Goal: Task Accomplishment & Management: Use online tool/utility

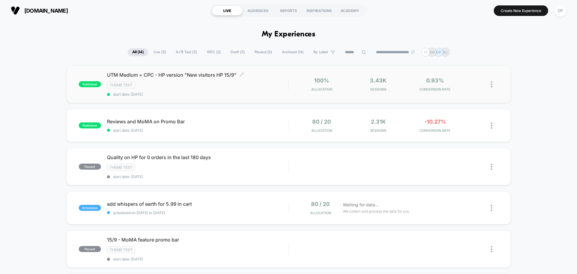
click at [196, 80] on div "UTM Medium = CPC - HP version "New visitors HP 15/9" Click to edit experience d…" at bounding box center [197, 84] width 181 height 25
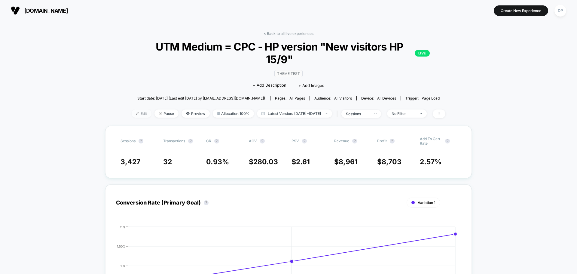
click at [132, 109] on span "Edit" at bounding box center [142, 113] width 20 height 8
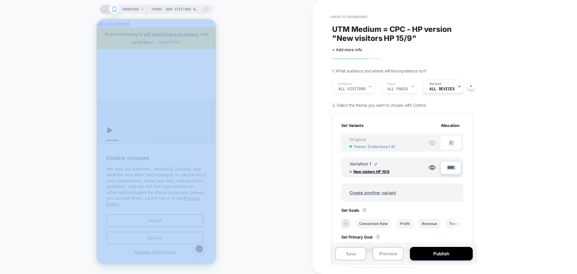
click at [312, 163] on div "Theme: New visitors HP 15/9 HOMEPAGE Theme: New visitors HP 15/9 < back to dash…" at bounding box center [288, 137] width 577 height 274
click at [286, 174] on div "Theme: New visitors HP 15/9 HOMEPAGE Theme: New visitors HP 15/9" at bounding box center [156, 137] width 312 height 262
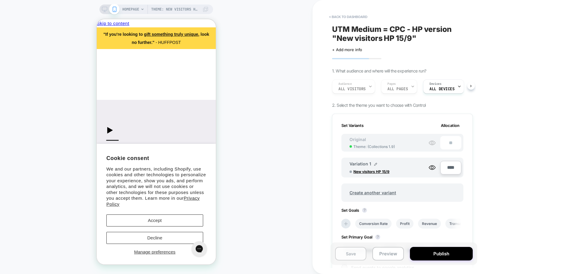
click at [352, 256] on button "Save" at bounding box center [350, 254] width 31 height 14
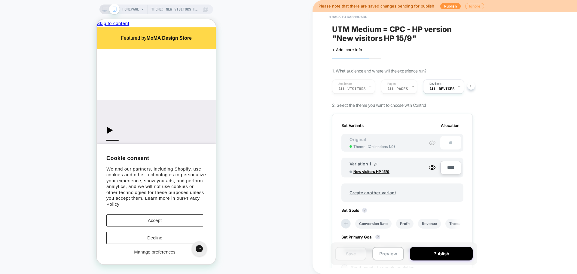
click at [470, 6] on button "Ignore" at bounding box center [474, 6] width 19 height 6
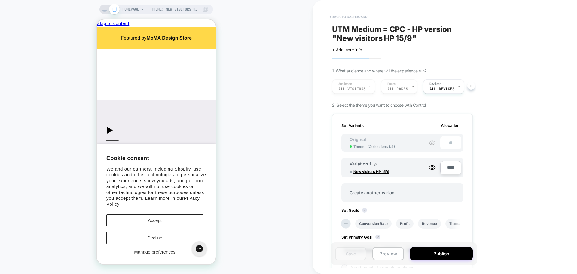
click at [353, 14] on button "< back to dashboard" at bounding box center [348, 17] width 44 height 10
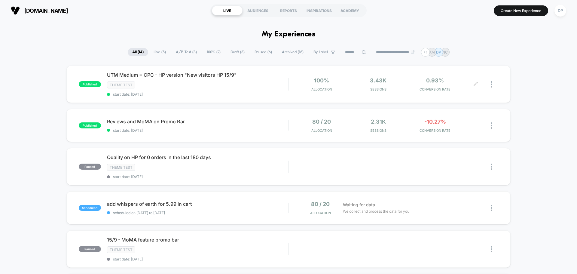
click at [490, 84] on div at bounding box center [486, 84] width 23 height 14
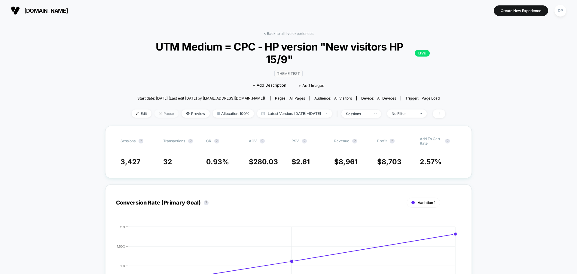
click at [156, 109] on span "Pause" at bounding box center [166, 113] width 24 height 8
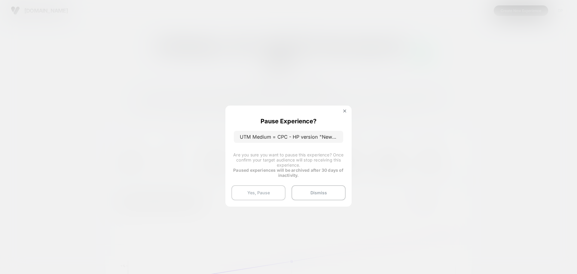
click at [269, 196] on button "Yes, Pause" at bounding box center [258, 192] width 54 height 15
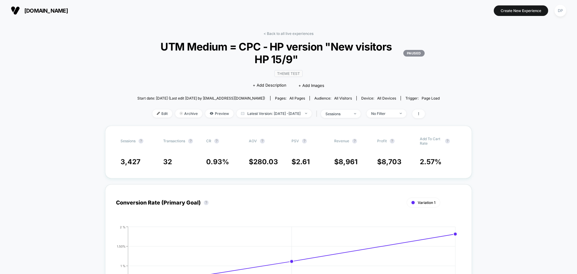
click at [282, 31] on link "< Back to all live experiences" at bounding box center [288, 33] width 50 height 5
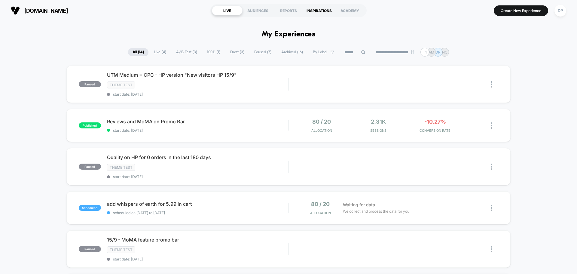
click at [320, 12] on div "INSPIRATIONS" at bounding box center [319, 11] width 31 height 10
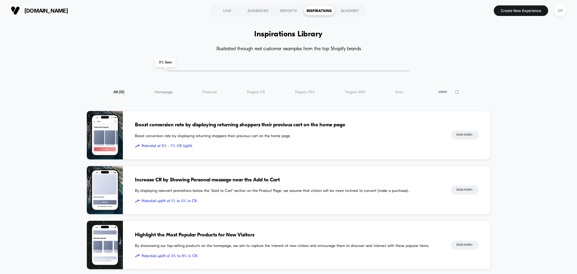
click at [155, 92] on span "Homepage ( 31 )" at bounding box center [163, 92] width 18 height 5
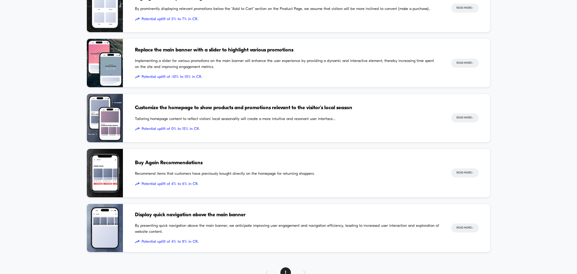
scroll to position [152, 0]
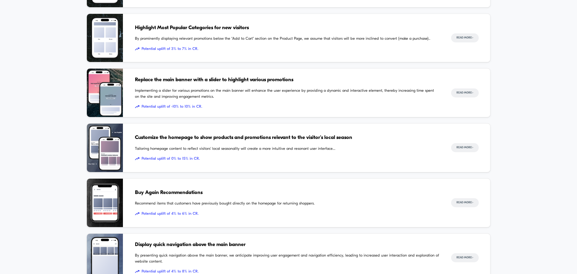
click at [213, 137] on span "Customize the homepage to show products and promotions relevant to the visitor'…" at bounding box center [287, 138] width 304 height 8
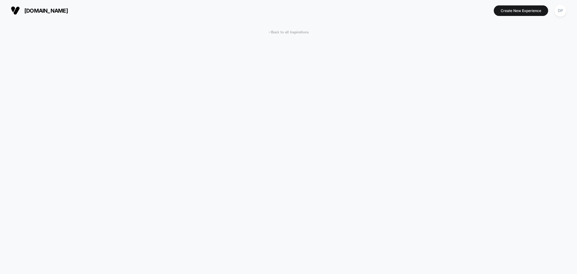
click at [293, 30] on span "< Back to all Inspirations" at bounding box center [288, 32] width 40 height 5
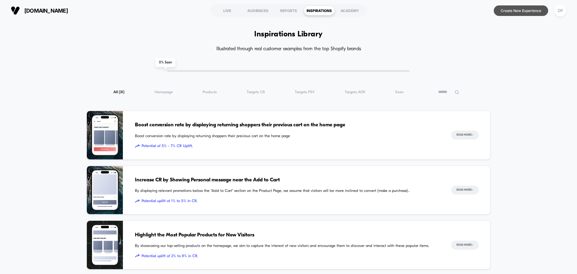
click at [515, 13] on button "Create New Experience" at bounding box center [520, 10] width 54 height 11
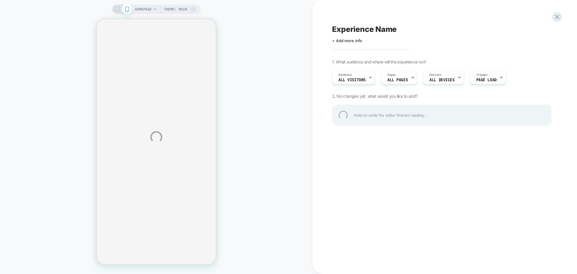
click at [359, 80] on div "HOMEPAGE Theme: MAIN Experience Name Click to edit experience details + Add mor…" at bounding box center [288, 137] width 577 height 274
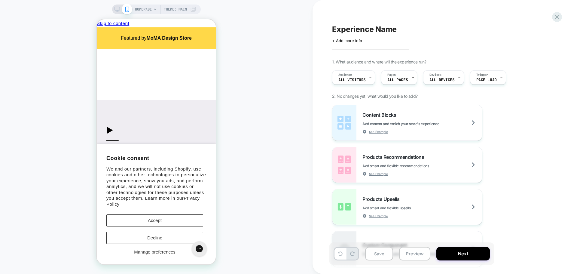
click at [355, 79] on span "All Visitors" at bounding box center [351, 80] width 27 height 4
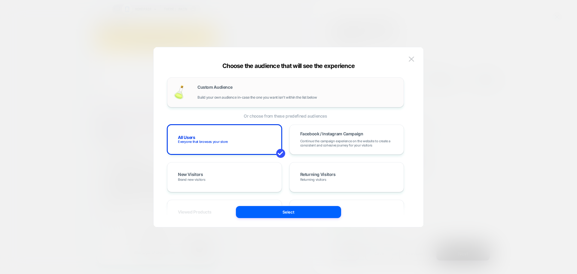
click at [219, 101] on div "Custom Audience Build your own audience in-case the one you want isn't within t…" at bounding box center [285, 92] width 237 height 30
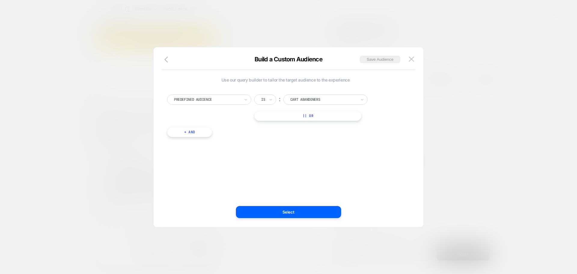
click at [221, 98] on div at bounding box center [207, 99] width 66 height 5
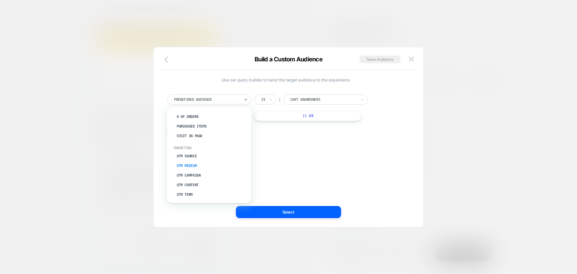
click at [193, 164] on div "UTM Medium" at bounding box center [212, 166] width 78 height 10
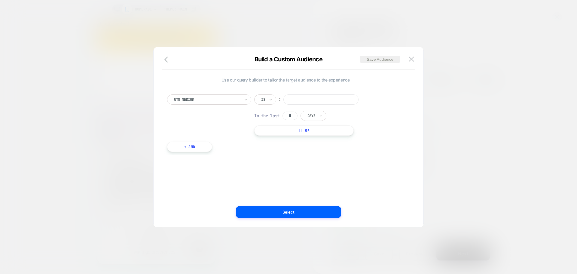
click at [261, 100] on input "text" at bounding box center [262, 99] width 2 height 5
click at [271, 95] on div at bounding box center [270, 100] width 4 height 10
click at [279, 136] on div "Includes" at bounding box center [279, 135] width 39 height 10
click at [318, 98] on input at bounding box center [332, 99] width 75 height 10
click at [293, 116] on input "*" at bounding box center [289, 115] width 15 height 8
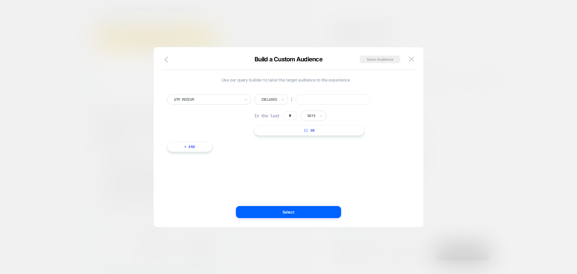
click at [291, 116] on input "*" at bounding box center [289, 115] width 15 height 8
type input "**"
click at [310, 98] on input at bounding box center [332, 99] width 75 height 10
type input "***"
click at [195, 146] on button "+ And" at bounding box center [189, 146] width 45 height 10
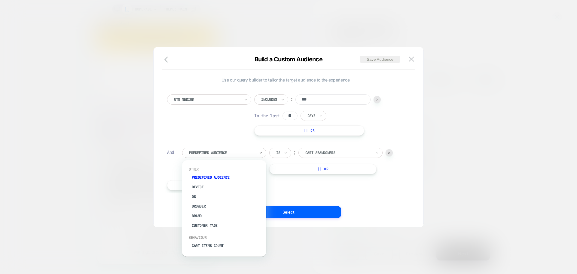
click at [214, 153] on div at bounding box center [222, 152] width 66 height 5
click at [228, 153] on div at bounding box center [222, 152] width 66 height 5
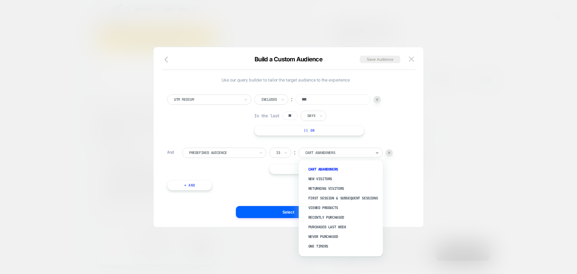
click at [326, 153] on div at bounding box center [338, 152] width 66 height 5
click at [326, 241] on div "Never Purchased" at bounding box center [343, 237] width 78 height 10
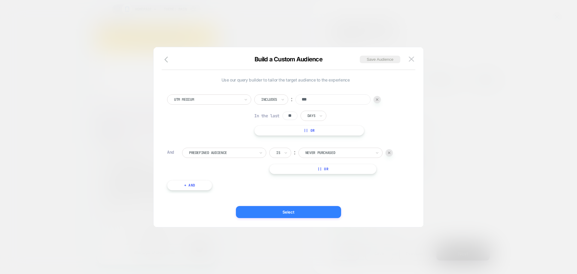
click at [276, 214] on button "Select" at bounding box center [288, 212] width 105 height 12
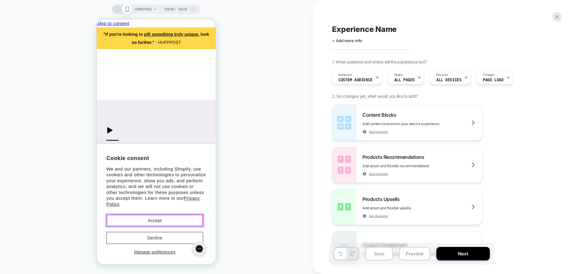
click at [163, 220] on button "Accept" at bounding box center [154, 220] width 97 height 12
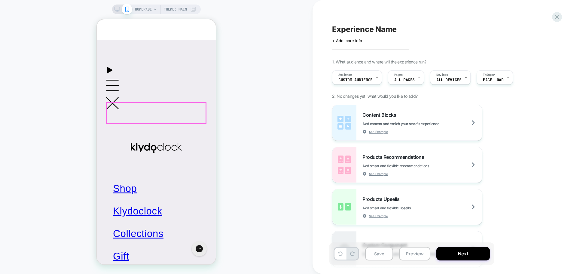
scroll to position [0, 0]
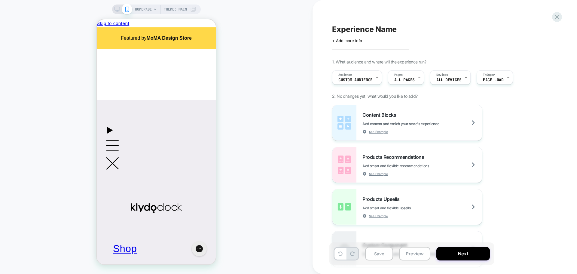
click at [115, 10] on icon at bounding box center [116, 9] width 5 height 5
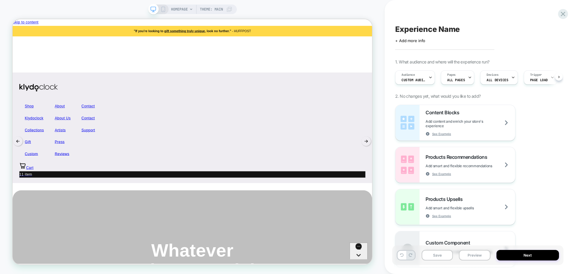
scroll to position [0, 0]
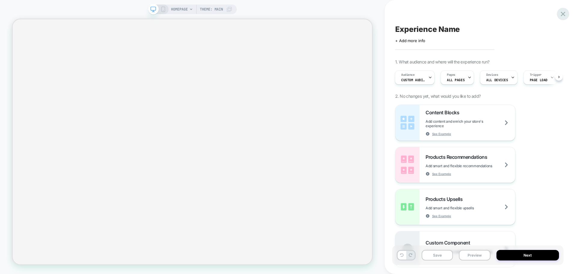
click at [560, 14] on icon at bounding box center [563, 14] width 8 height 8
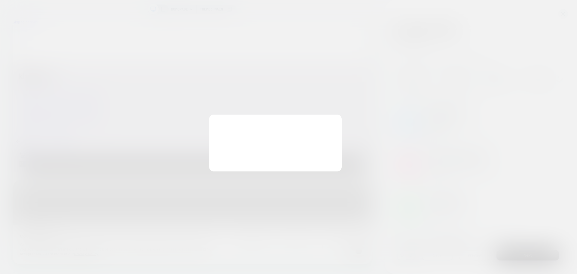
scroll to position [0, 0]
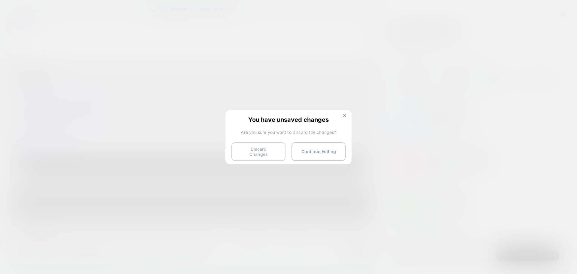
click at [240, 153] on button "Discard Changes" at bounding box center [258, 151] width 54 height 19
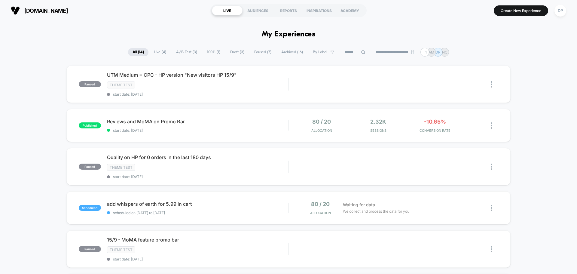
click at [255, 11] on div "AUDIENCES" at bounding box center [257, 11] width 31 height 10
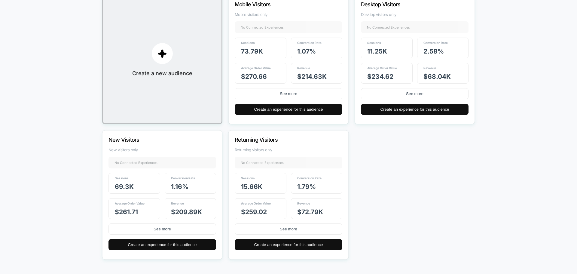
scroll to position [93, 0]
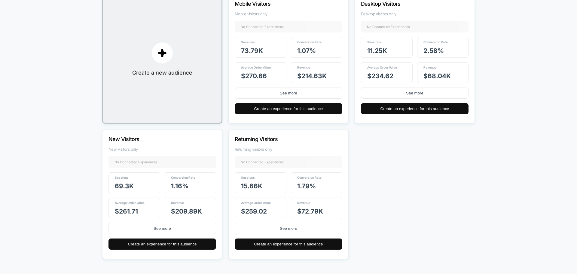
click at [403, 222] on div "Create a new audience Mobile Visitors Mobile visitors only No Connected Experie…" at bounding box center [288, 126] width 372 height 264
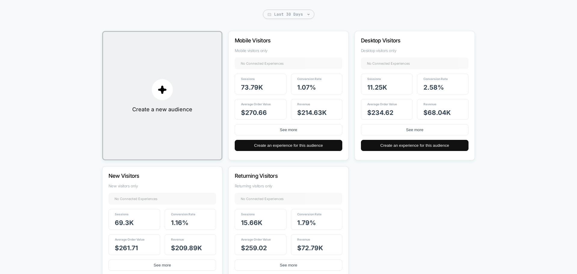
scroll to position [0, 0]
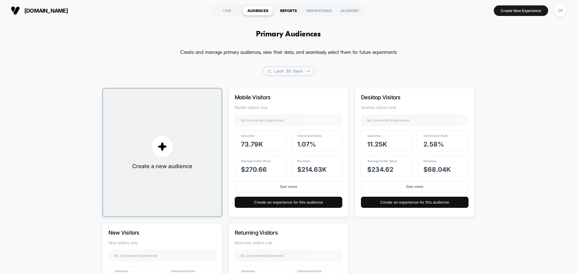
click at [290, 13] on div "REPORTS" at bounding box center [288, 11] width 31 height 10
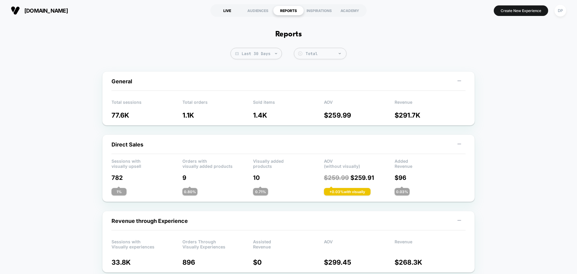
click at [224, 9] on div "LIVE" at bounding box center [227, 11] width 31 height 10
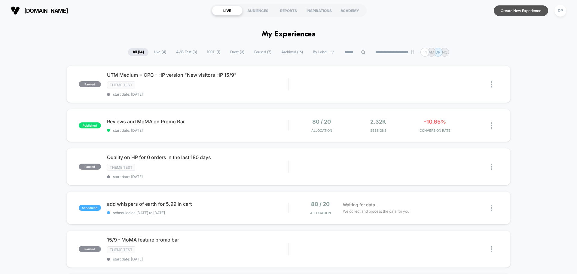
click at [507, 14] on button "Create New Experience" at bounding box center [520, 10] width 54 height 11
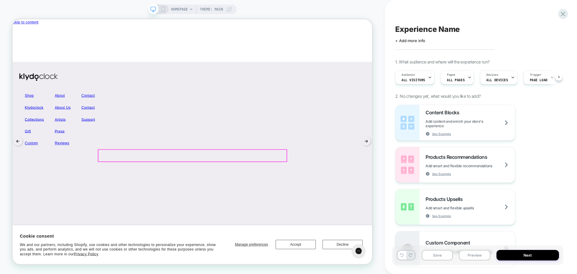
scroll to position [0, 0]
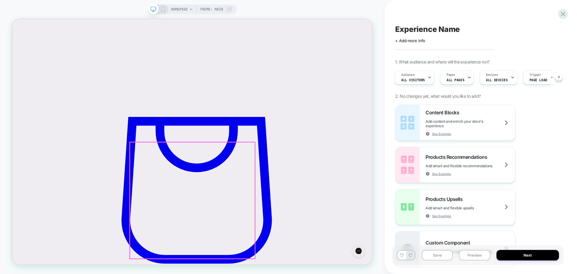
scroll to position [210, 0]
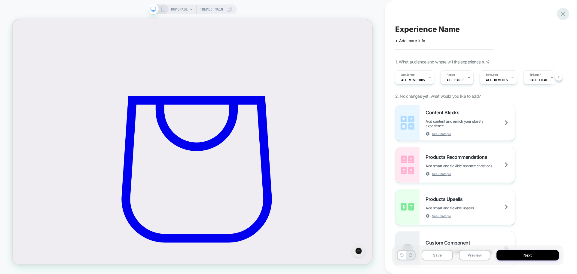
click at [564, 13] on icon at bounding box center [563, 14] width 8 height 8
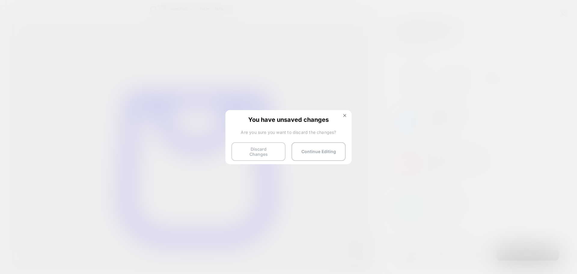
click at [261, 155] on button "Discard Changes" at bounding box center [258, 151] width 54 height 19
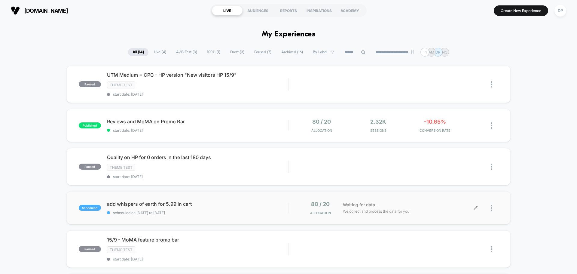
click at [490, 208] on div at bounding box center [486, 208] width 23 height 14
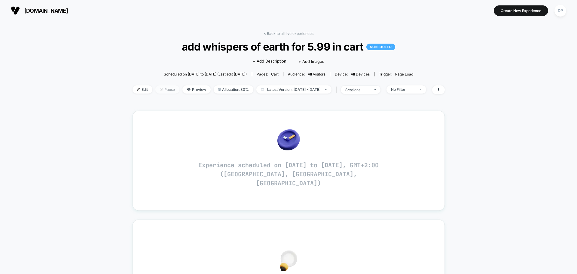
click at [162, 88] on span "Pause" at bounding box center [167, 89] width 24 height 8
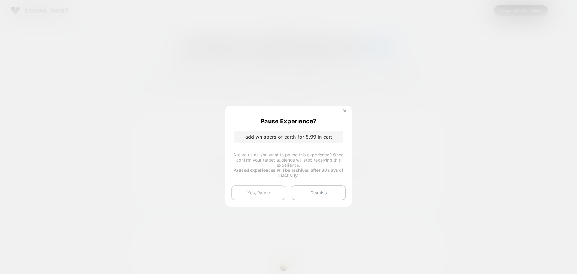
click at [250, 191] on button "Yes, Pause" at bounding box center [258, 192] width 54 height 15
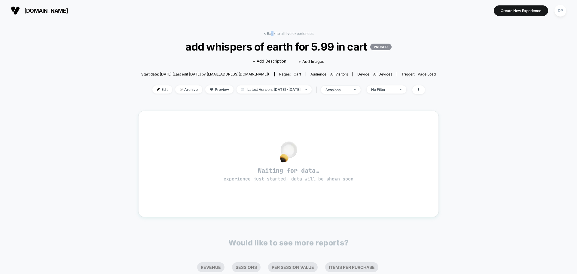
click at [272, 33] on link "< Back to all live experiences" at bounding box center [288, 33] width 50 height 5
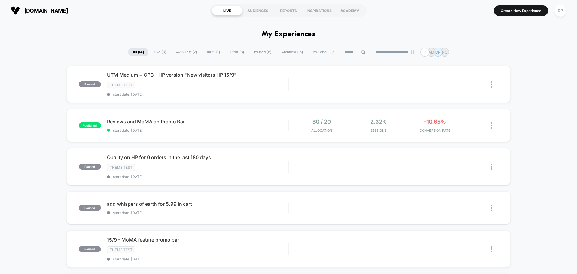
click at [157, 51] on span "Live ( 3 )" at bounding box center [159, 52] width 21 height 8
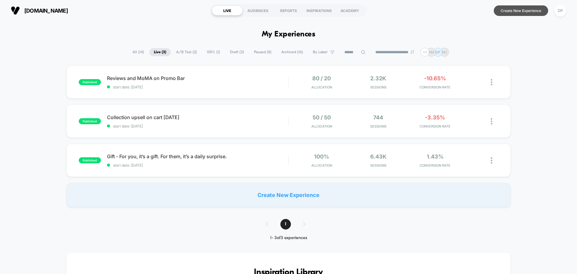
click at [523, 14] on button "Create New Experience" at bounding box center [520, 10] width 54 height 11
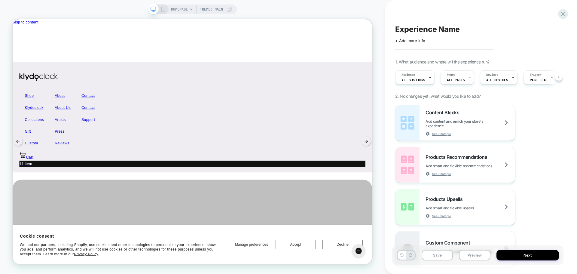
scroll to position [0, 0]
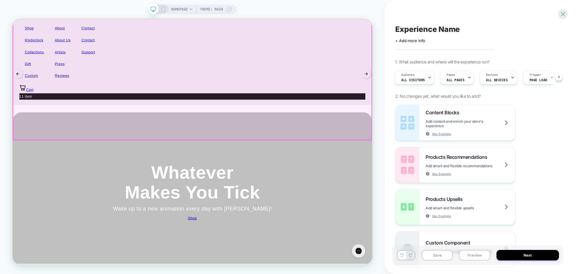
scroll to position [90, 0]
